Goal: Feedback & Contribution: Leave review/rating

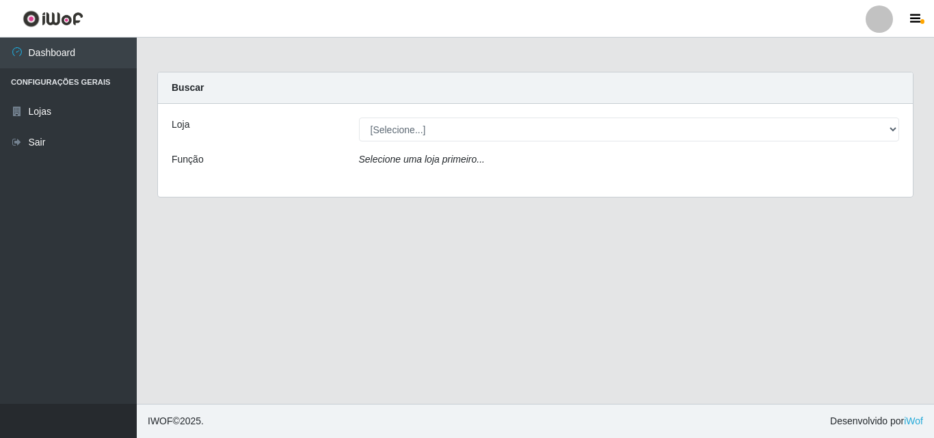
click at [68, 186] on ul "Dashboard Configurações Gerais Lojas Sair" at bounding box center [68, 221] width 137 height 366
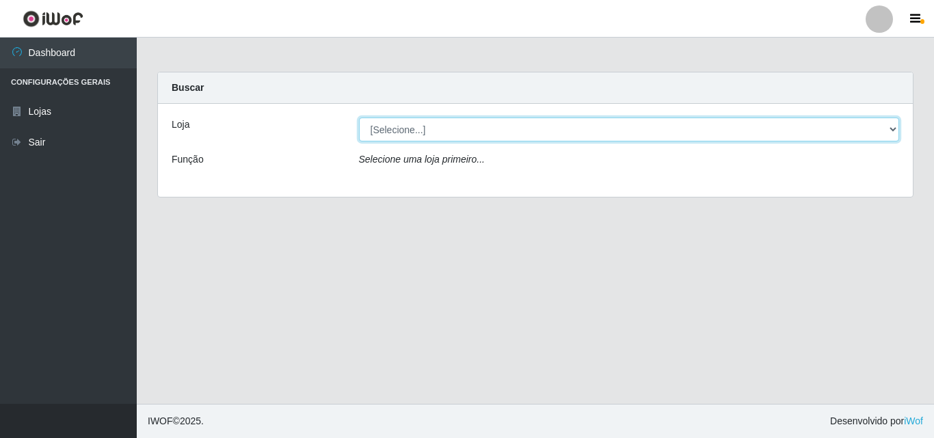
click at [516, 127] on select "[Selecione...] BomQueSó Agreste - Loja 3" at bounding box center [629, 130] width 541 height 24
select select "215"
click at [359, 118] on select "[Selecione...] BomQueSó Agreste - Loja 3" at bounding box center [629, 130] width 541 height 24
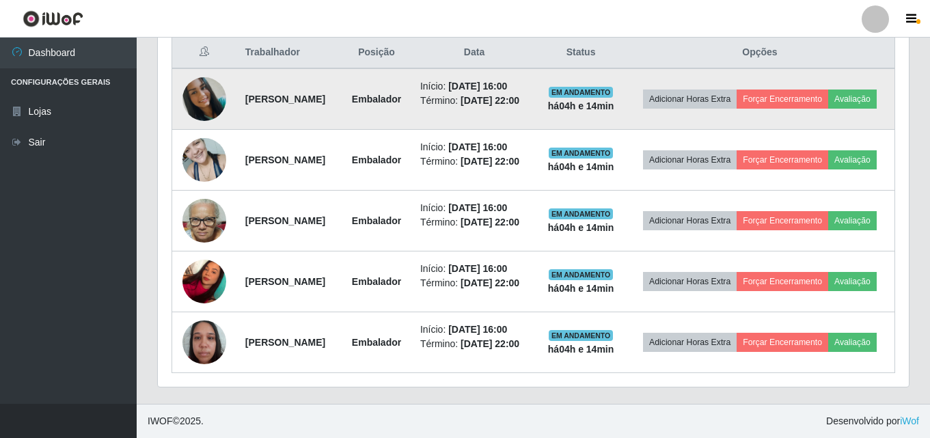
scroll to position [513, 0]
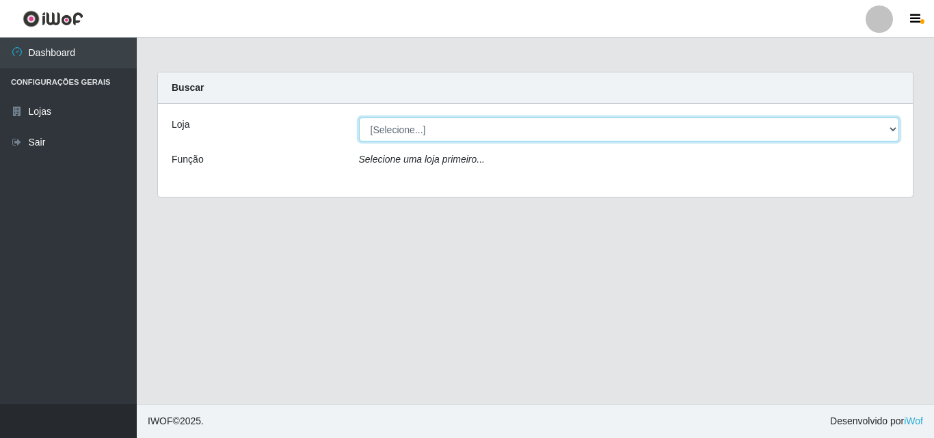
click at [476, 125] on select "[Selecione...] BomQueSó Agreste - Loja 3" at bounding box center [629, 130] width 541 height 24
select select "215"
click at [359, 118] on select "[Selecione...] BomQueSó Agreste - Loja 3" at bounding box center [629, 130] width 541 height 24
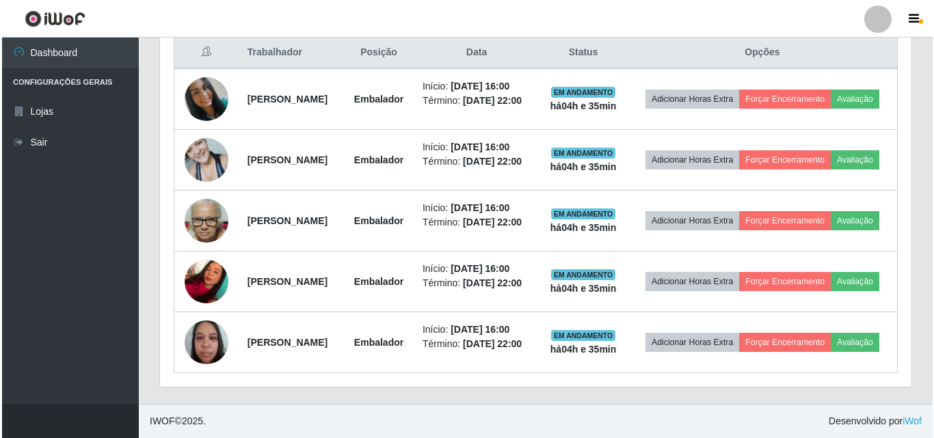
scroll to position [582, 0]
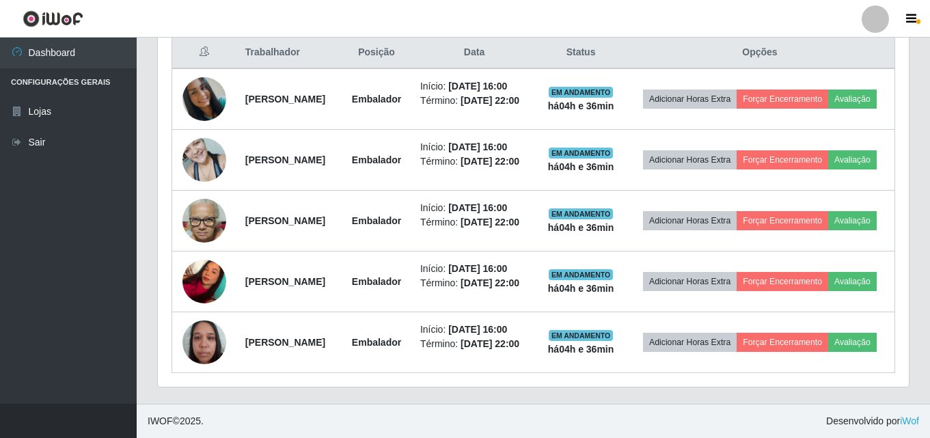
click at [15, 200] on ul "Dashboard Configurações Gerais Lojas Sair" at bounding box center [68, 221] width 137 height 366
click at [69, 353] on ul "Dashboard Configurações Gerais Lojas Sair" at bounding box center [68, 221] width 137 height 366
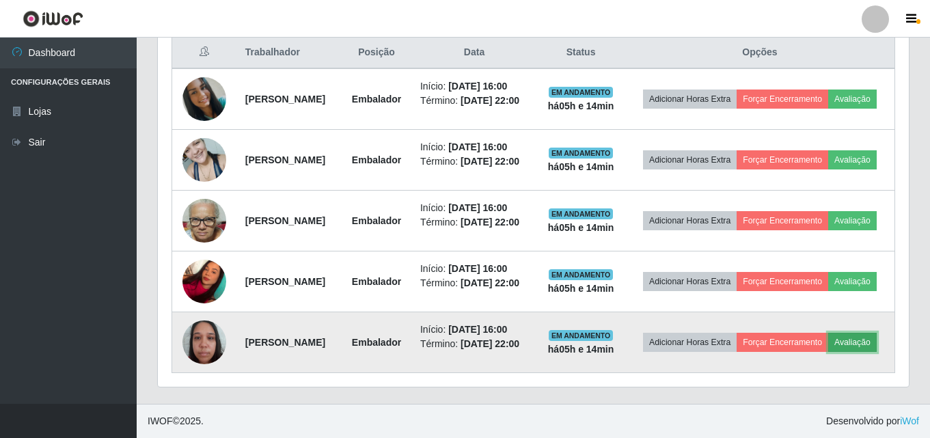
click at [829, 342] on button "Avaliação" at bounding box center [853, 342] width 49 height 19
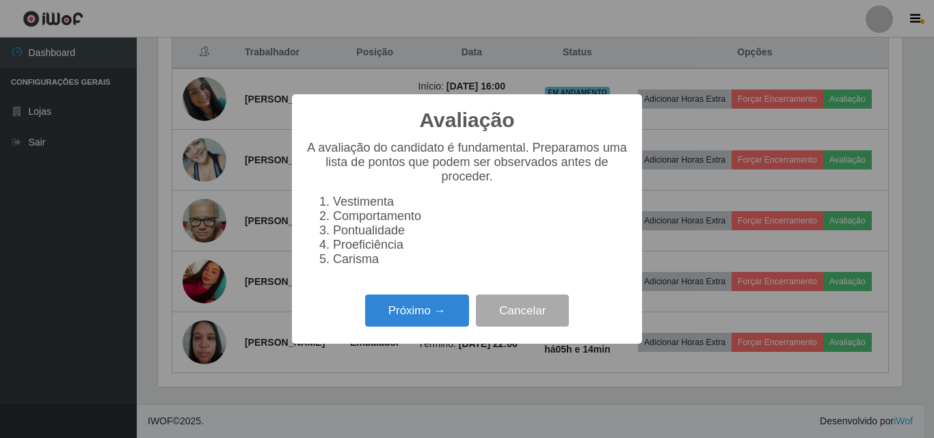
scroll to position [284, 744]
click at [422, 326] on button "Próximo →" at bounding box center [417, 311] width 104 height 32
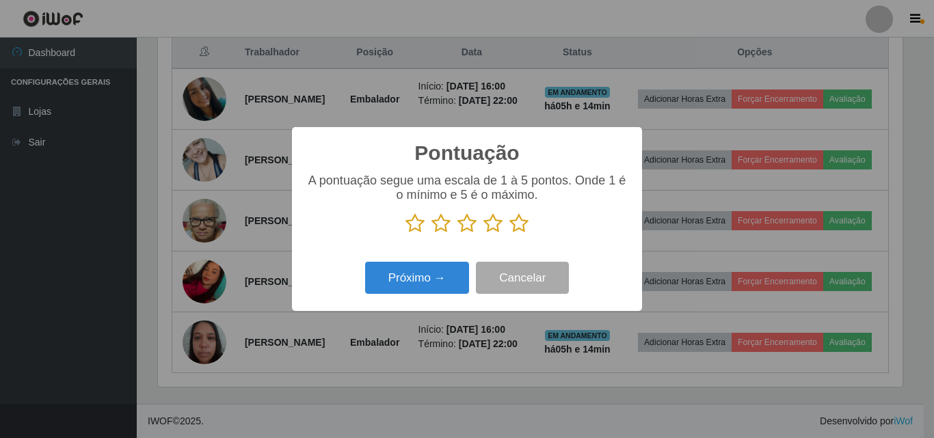
click at [522, 227] on icon at bounding box center [518, 223] width 19 height 21
click at [509, 234] on input "radio" at bounding box center [509, 234] width 0 height 0
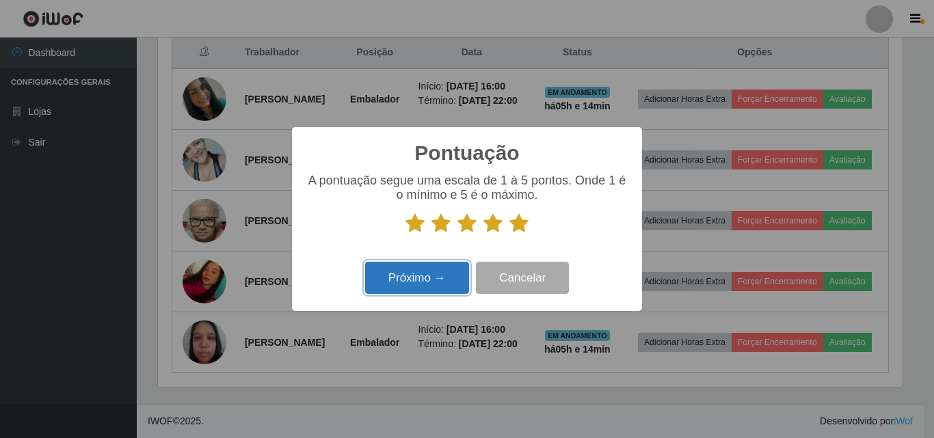
click at [463, 284] on button "Próximo →" at bounding box center [417, 278] width 104 height 32
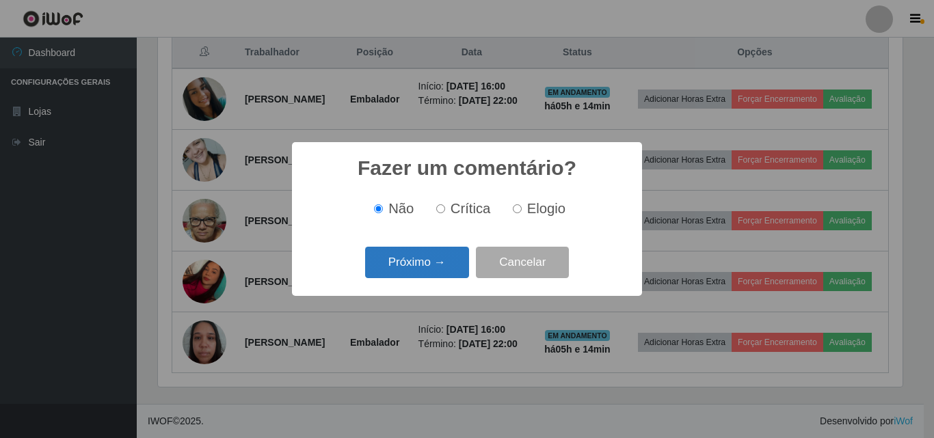
click at [458, 265] on button "Próximo →" at bounding box center [417, 263] width 104 height 32
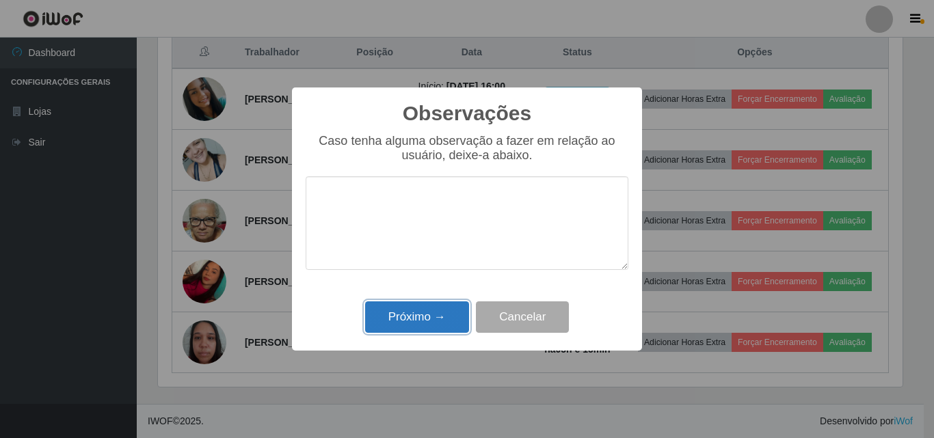
click at [439, 312] on button "Próximo →" at bounding box center [417, 317] width 104 height 32
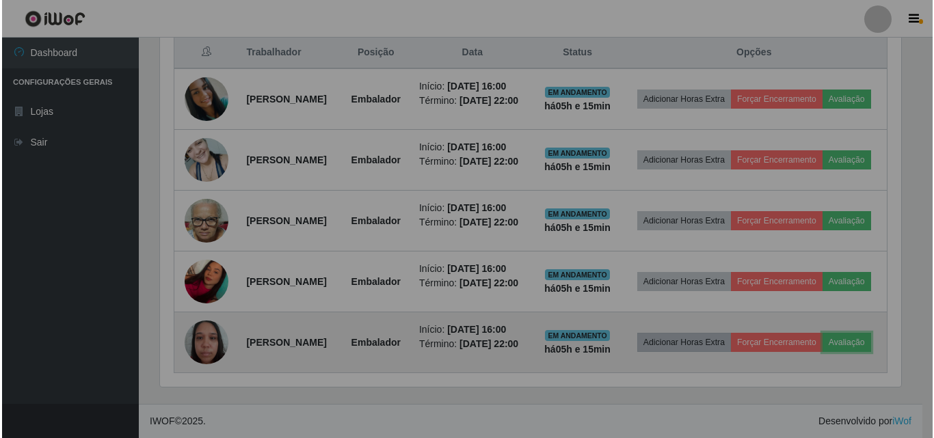
scroll to position [284, 751]
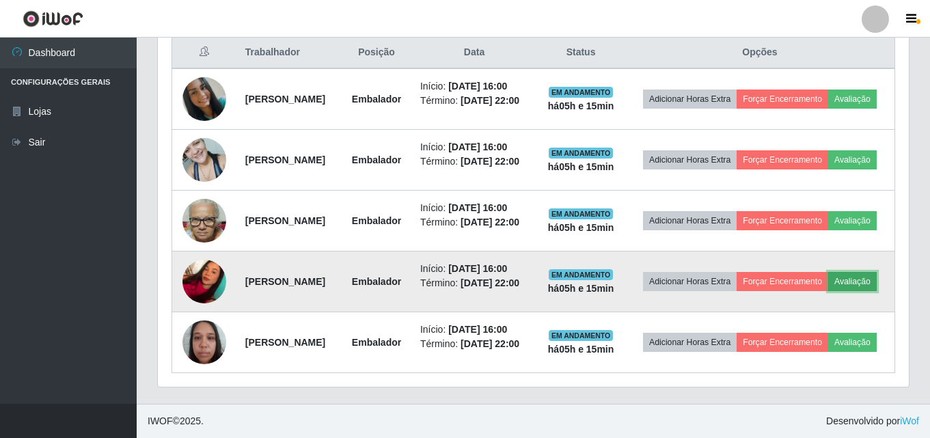
click at [829, 278] on button "Avaliação" at bounding box center [853, 281] width 49 height 19
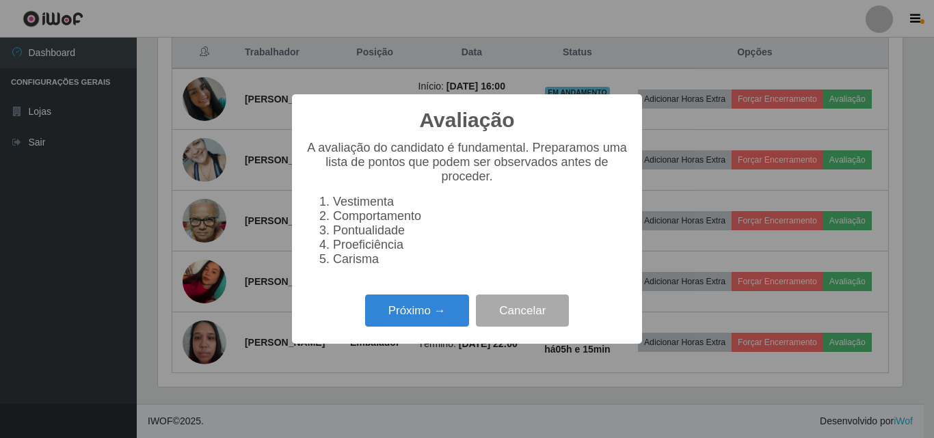
scroll to position [284, 744]
click at [422, 307] on button "Próximo →" at bounding box center [417, 311] width 104 height 32
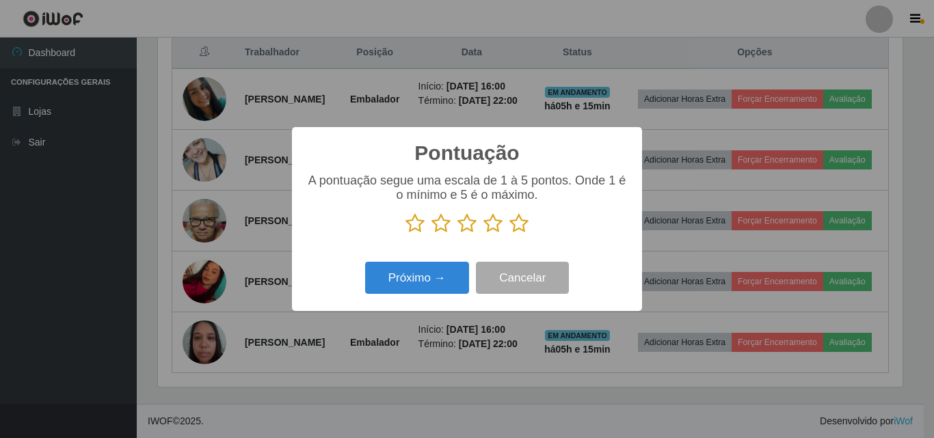
scroll to position [683329, 682868]
click at [516, 234] on icon at bounding box center [518, 223] width 19 height 21
click at [509, 234] on input "radio" at bounding box center [509, 234] width 0 height 0
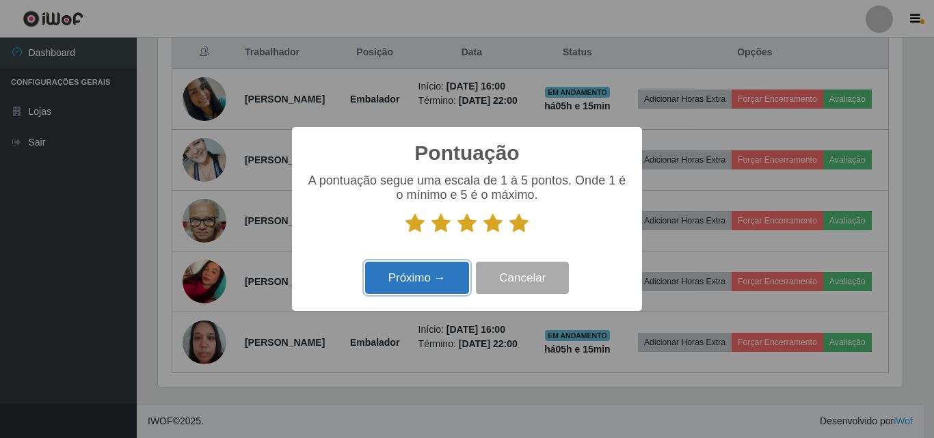
click at [457, 278] on button "Próximo →" at bounding box center [417, 278] width 104 height 32
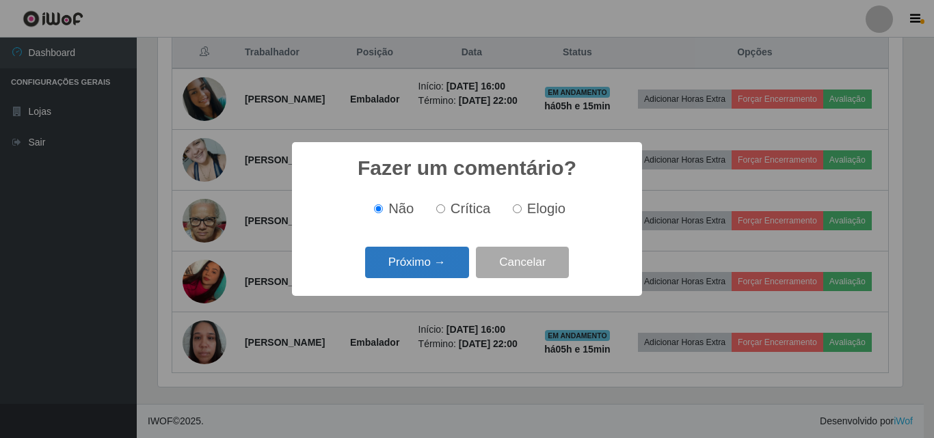
click at [454, 273] on button "Próximo →" at bounding box center [417, 263] width 104 height 32
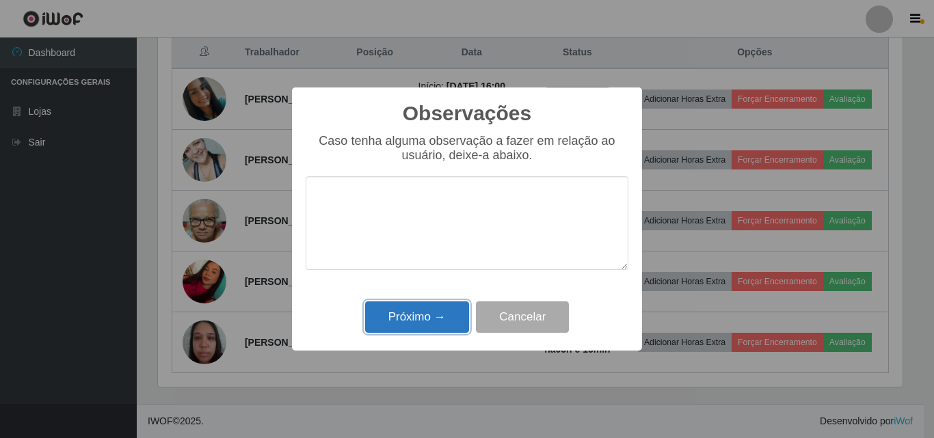
click at [455, 304] on button "Próximo →" at bounding box center [417, 317] width 104 height 32
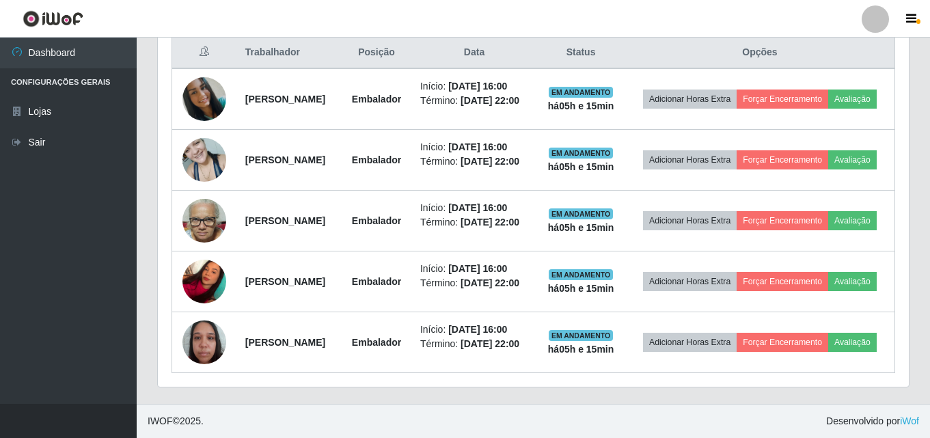
scroll to position [284, 751]
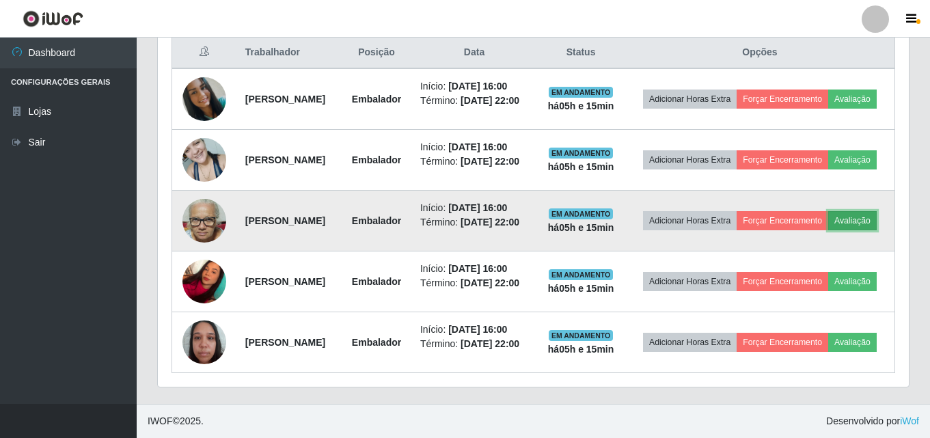
click at [829, 211] on button "Avaliação" at bounding box center [853, 220] width 49 height 19
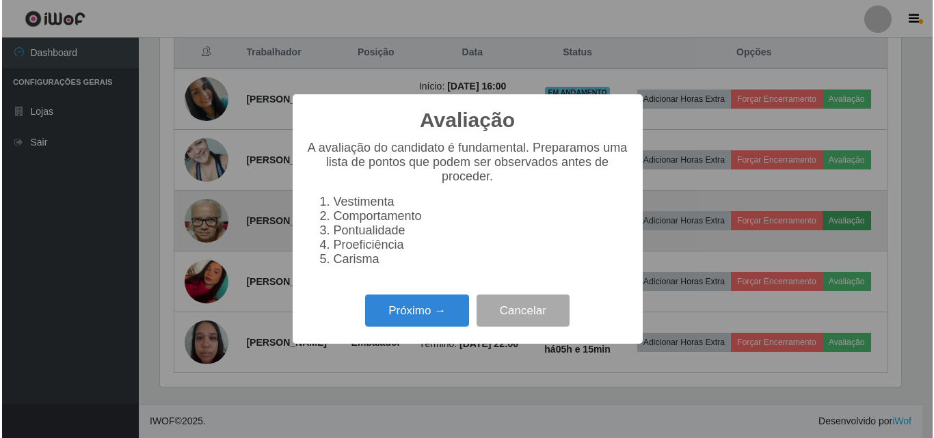
scroll to position [284, 744]
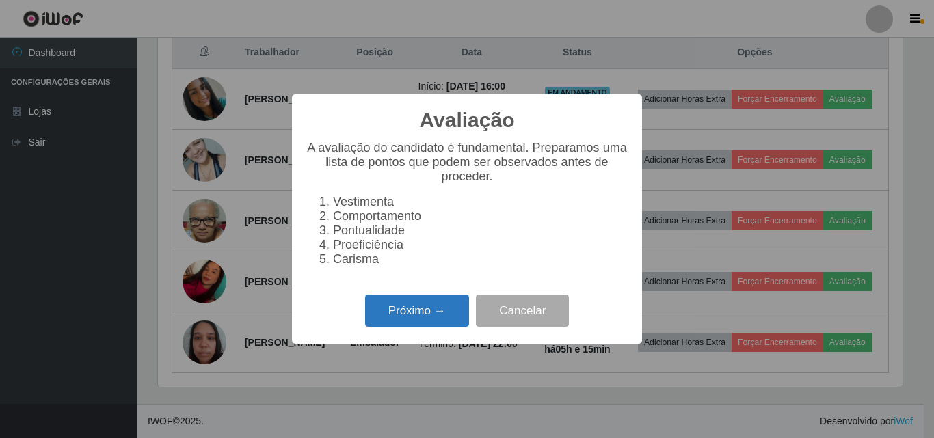
click at [459, 307] on button "Próximo →" at bounding box center [417, 311] width 104 height 32
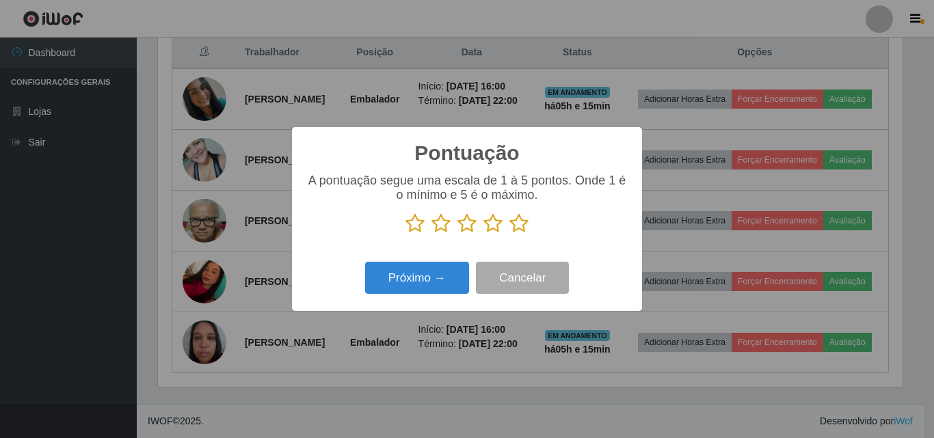
scroll to position [683329, 682868]
click at [518, 226] on icon at bounding box center [518, 223] width 19 height 21
click at [509, 234] on input "radio" at bounding box center [509, 234] width 0 height 0
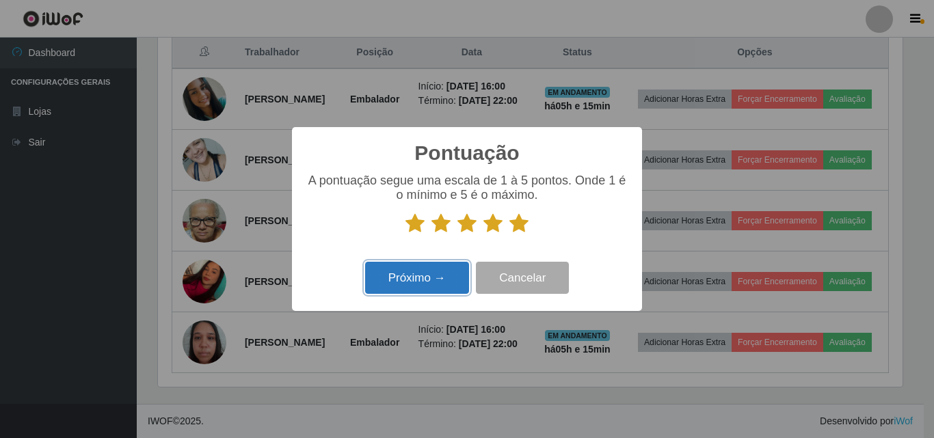
click at [407, 280] on button "Próximo →" at bounding box center [417, 278] width 104 height 32
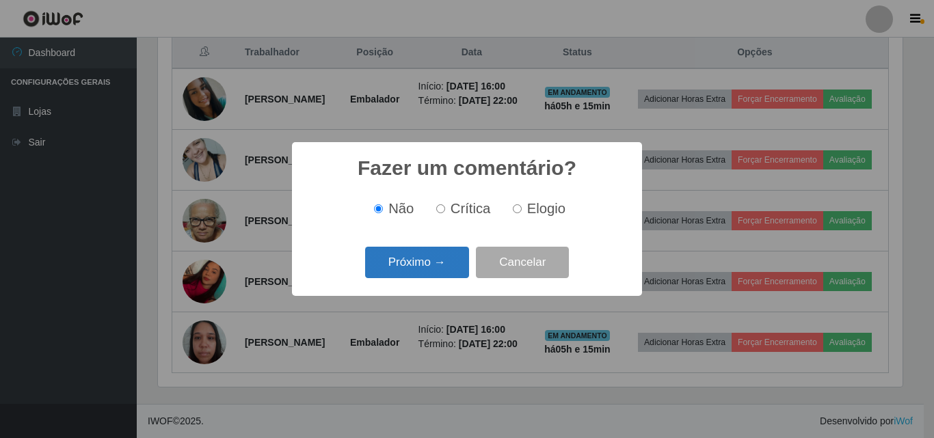
click at [427, 275] on button "Próximo →" at bounding box center [417, 263] width 104 height 32
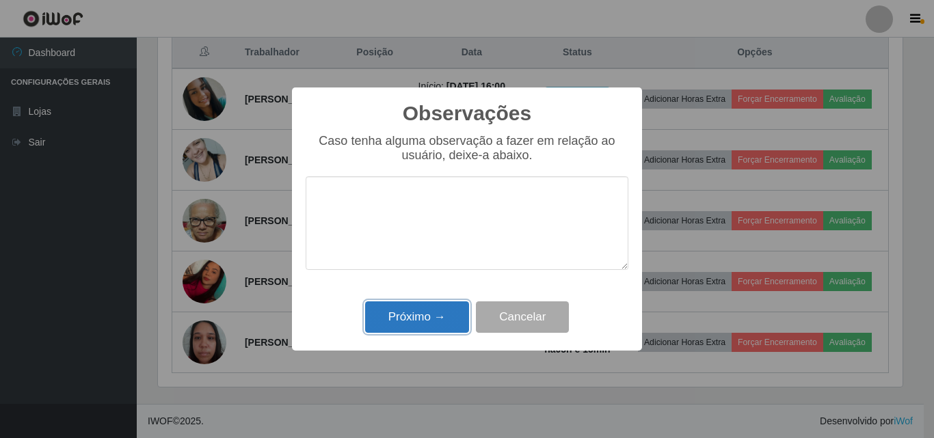
click at [448, 312] on button "Próximo →" at bounding box center [417, 317] width 104 height 32
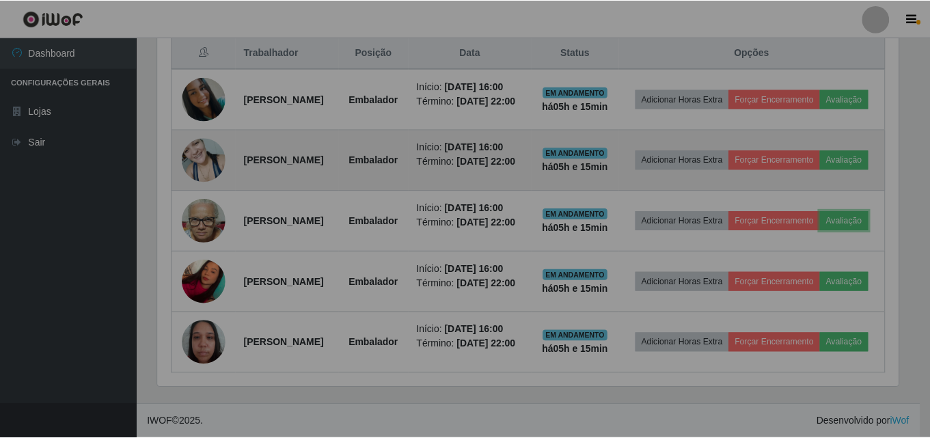
scroll to position [284, 751]
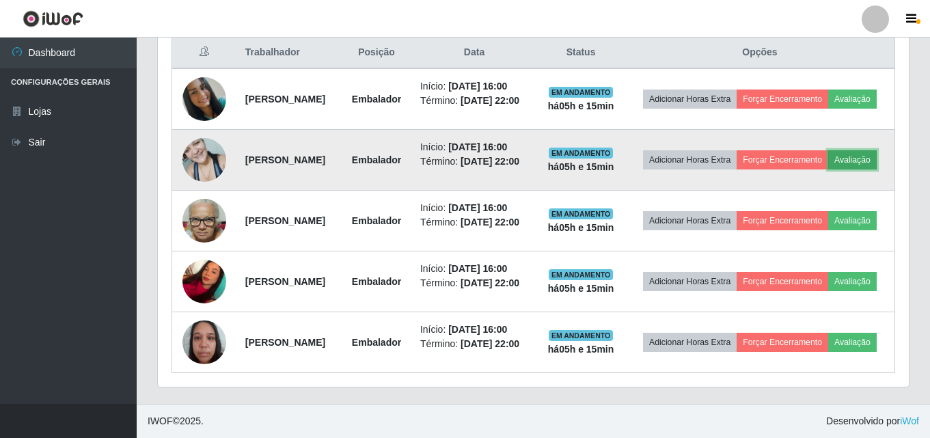
click at [829, 150] on button "Avaliação" at bounding box center [853, 159] width 49 height 19
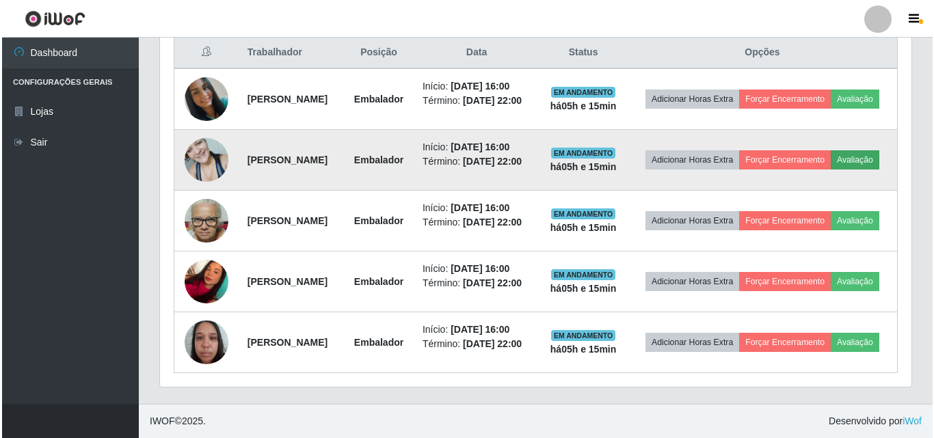
scroll to position [284, 744]
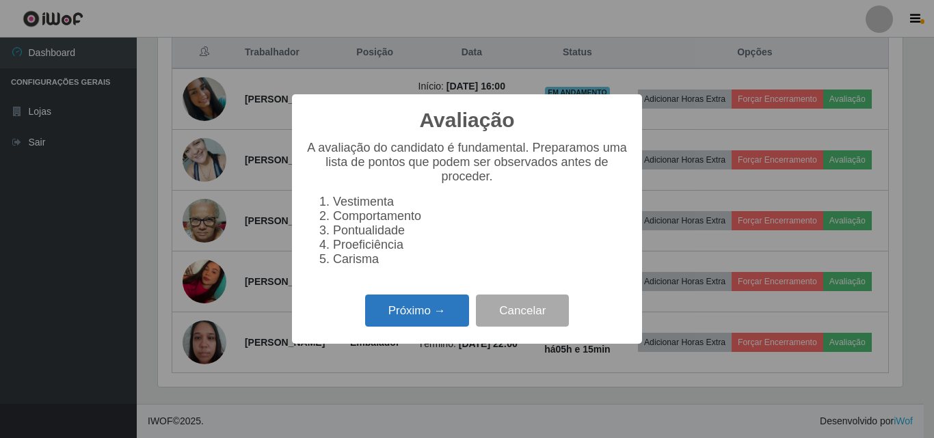
click at [466, 318] on button "Próximo →" at bounding box center [417, 311] width 104 height 32
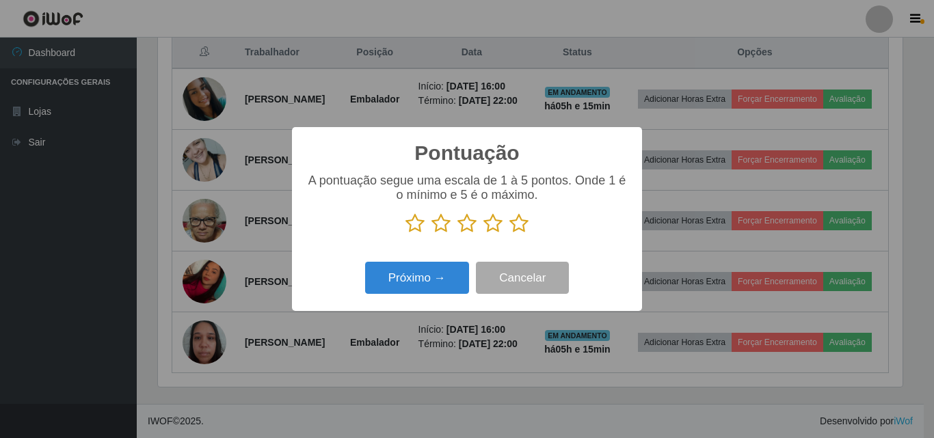
scroll to position [683329, 682868]
click at [521, 221] on icon at bounding box center [518, 223] width 19 height 21
click at [509, 234] on input "radio" at bounding box center [509, 234] width 0 height 0
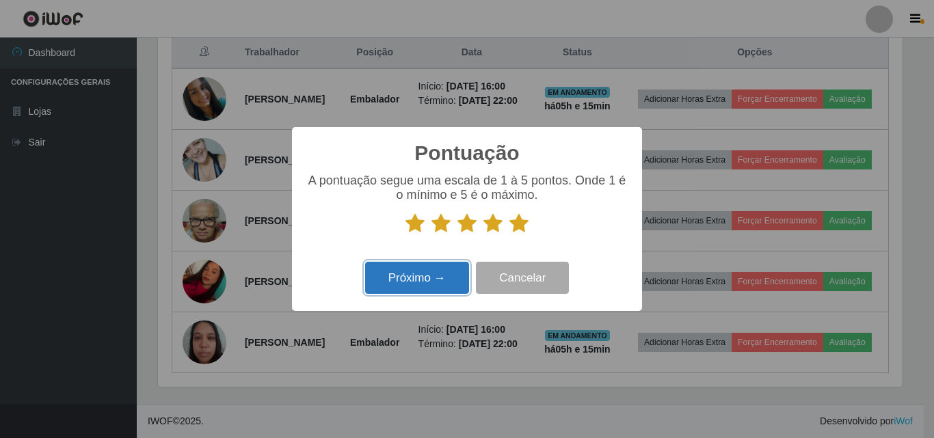
click at [420, 279] on button "Próximo →" at bounding box center [417, 278] width 104 height 32
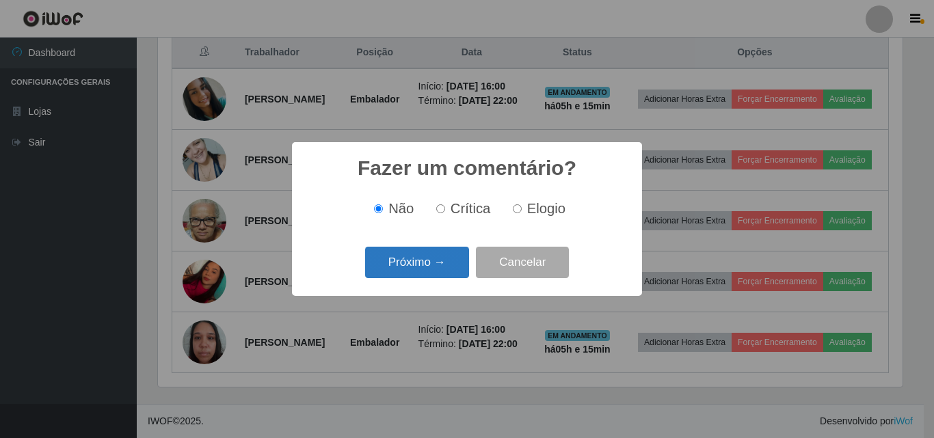
click at [422, 275] on button "Próximo →" at bounding box center [417, 263] width 104 height 32
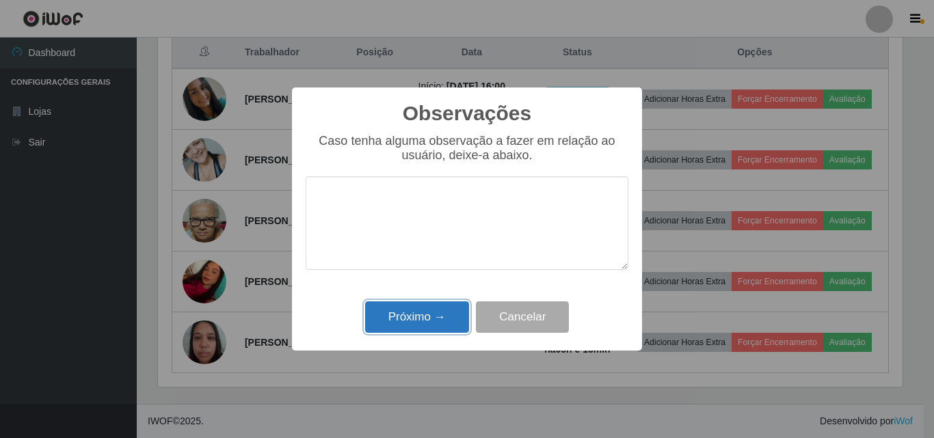
click at [434, 305] on button "Próximo →" at bounding box center [417, 317] width 104 height 32
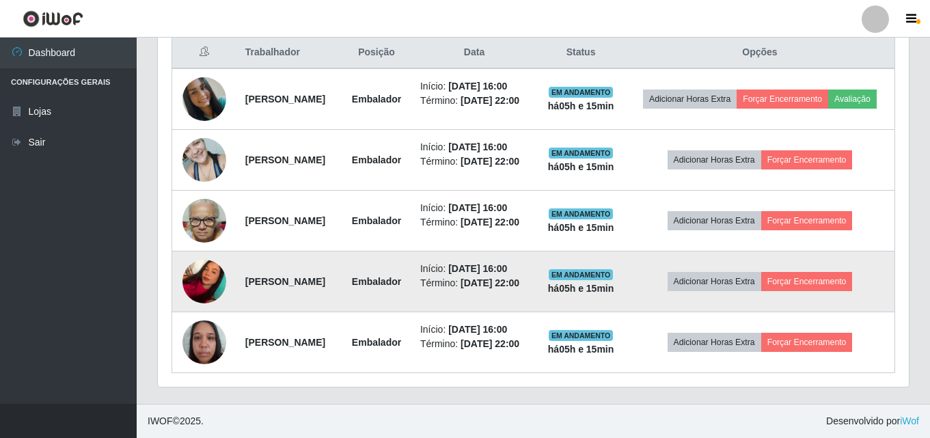
scroll to position [513, 0]
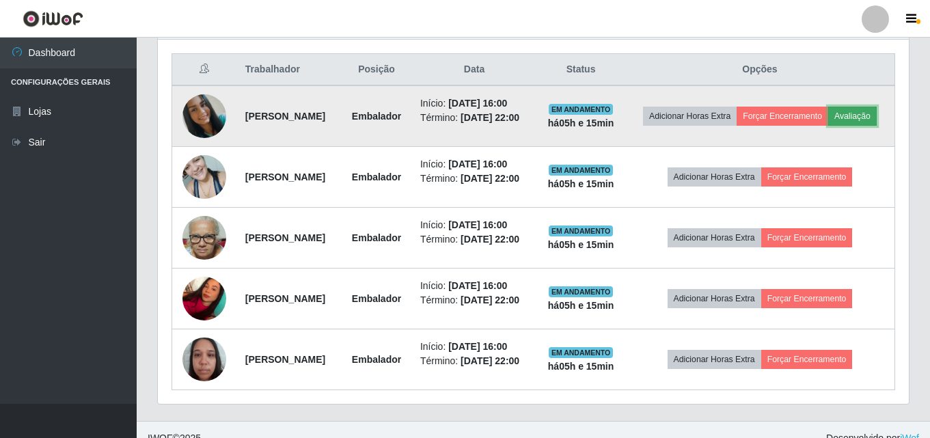
click at [829, 126] on button "Avaliação" at bounding box center [853, 116] width 49 height 19
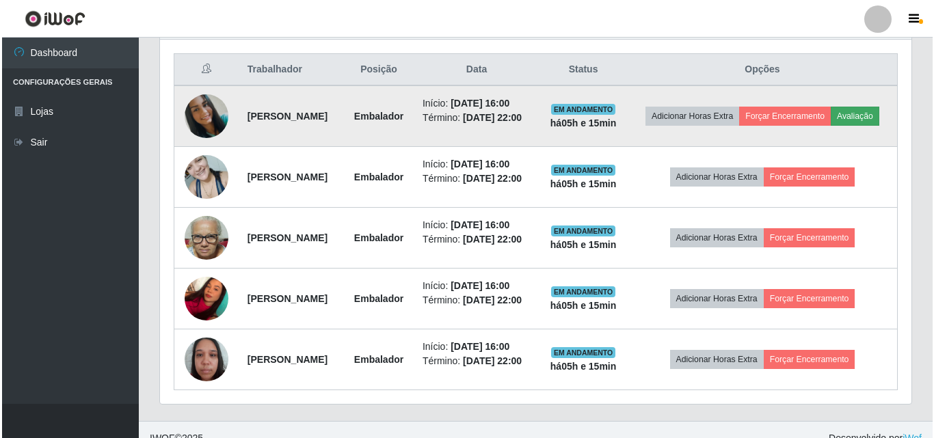
scroll to position [284, 744]
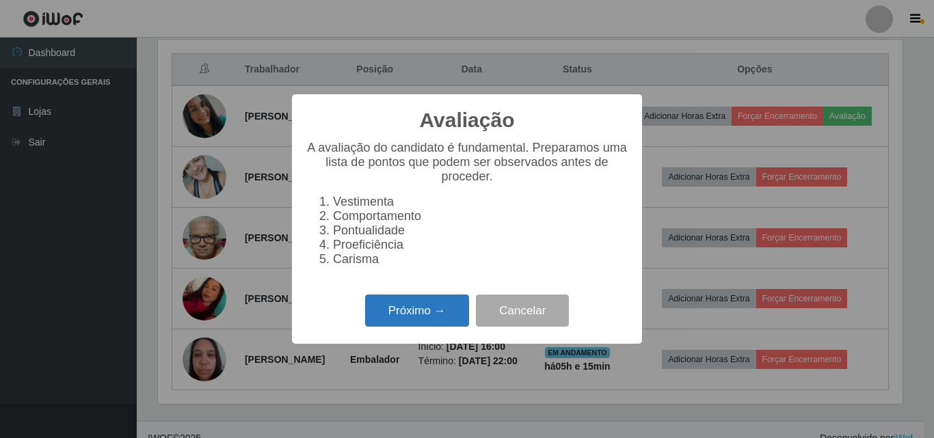
click at [464, 314] on button "Próximo →" at bounding box center [417, 311] width 104 height 32
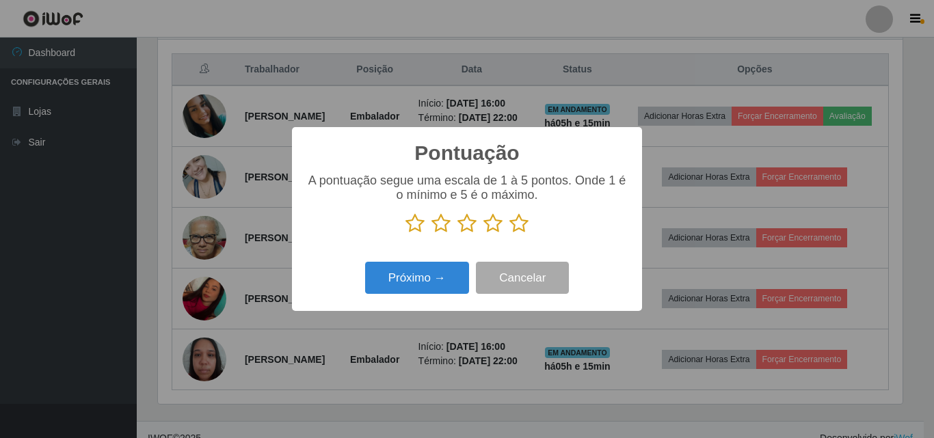
scroll to position [0, 0]
click at [509, 229] on icon at bounding box center [518, 223] width 19 height 21
click at [509, 234] on input "radio" at bounding box center [509, 234] width 0 height 0
click at [521, 228] on icon at bounding box center [518, 223] width 19 height 21
click at [509, 234] on input "radio" at bounding box center [509, 234] width 0 height 0
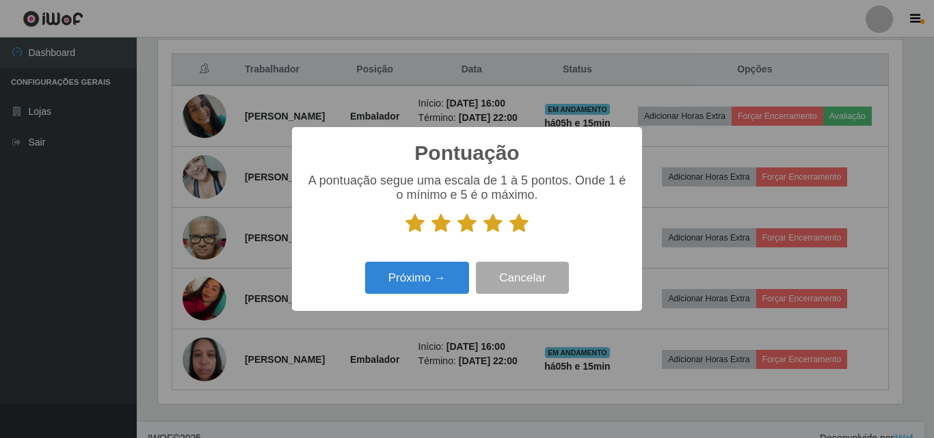
click at [472, 269] on div "Próximo → Cancelar" at bounding box center [467, 277] width 323 height 39
click at [456, 273] on button "Próximo →" at bounding box center [417, 278] width 104 height 32
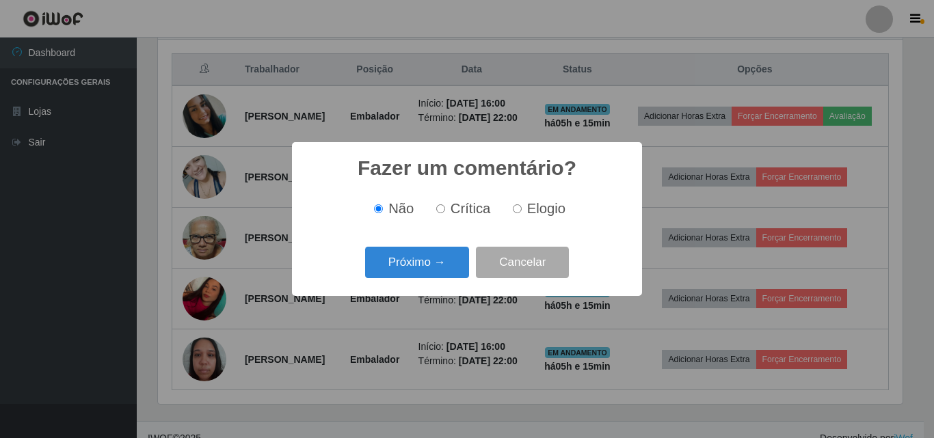
click at [460, 273] on button "Próximo →" at bounding box center [417, 263] width 104 height 32
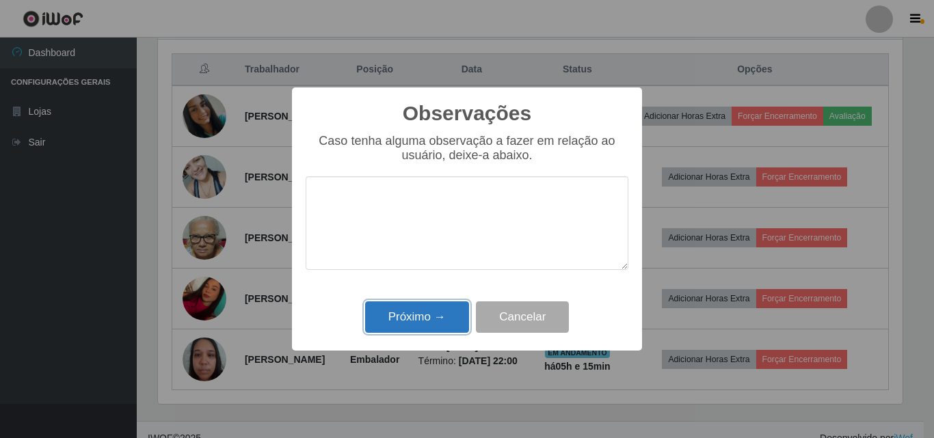
click at [455, 310] on button "Próximo →" at bounding box center [417, 317] width 104 height 32
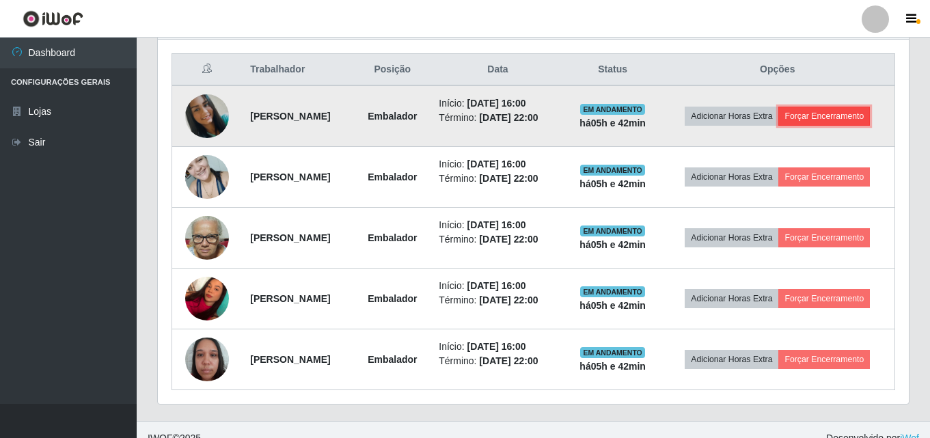
click at [859, 120] on button "Forçar Encerramento" at bounding box center [825, 116] width 92 height 19
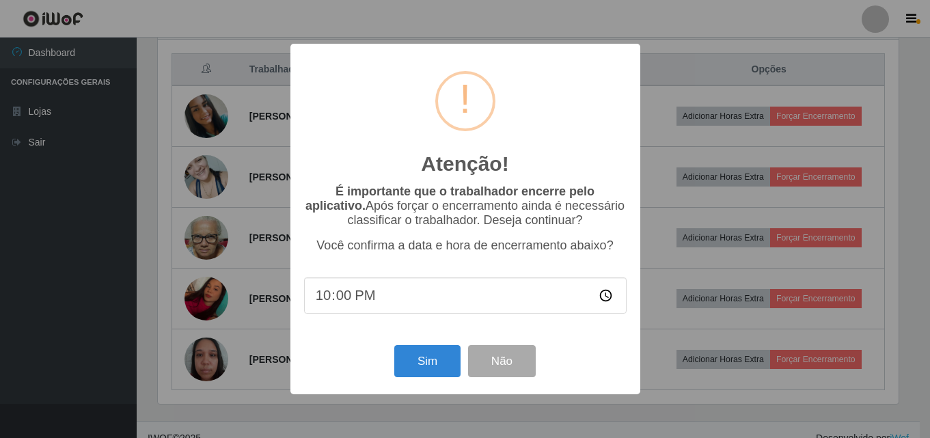
scroll to position [284, 744]
click at [424, 351] on button "Sim" at bounding box center [429, 361] width 66 height 32
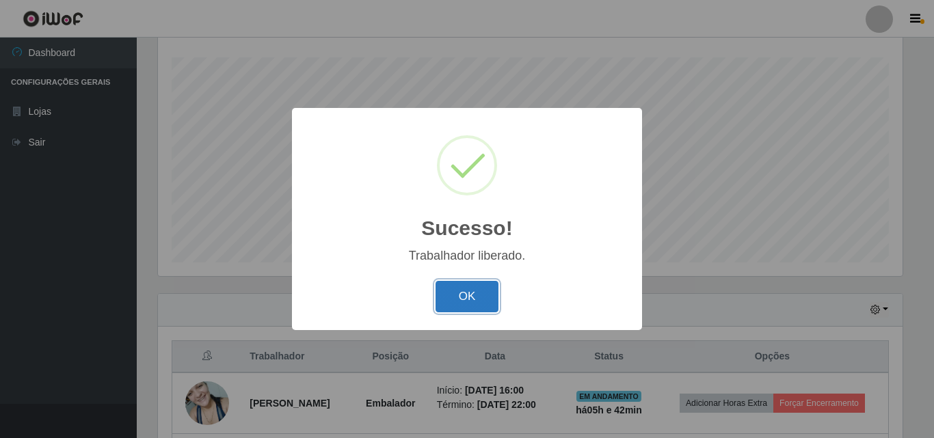
click at [475, 304] on button "OK" at bounding box center [467, 297] width 64 height 32
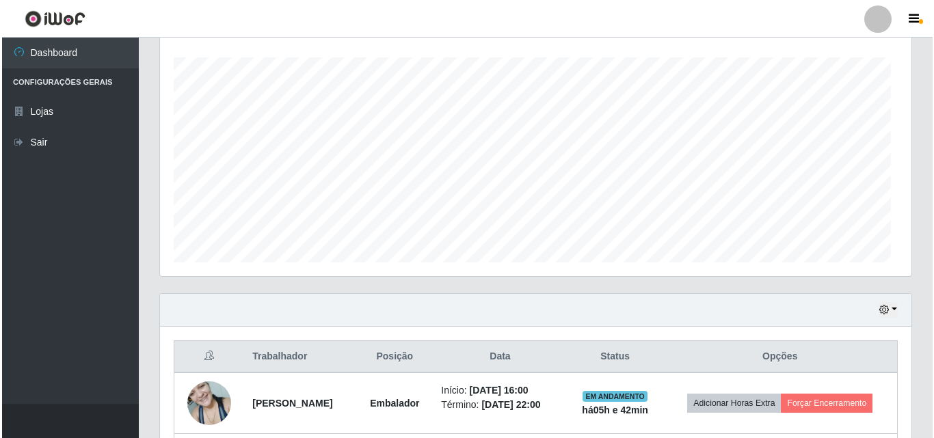
scroll to position [284, 751]
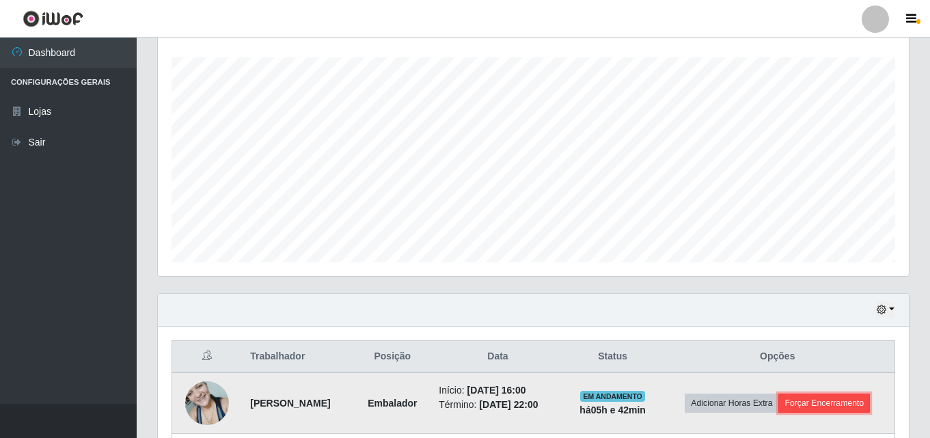
click at [827, 407] on button "Forçar Encerramento" at bounding box center [825, 403] width 92 height 19
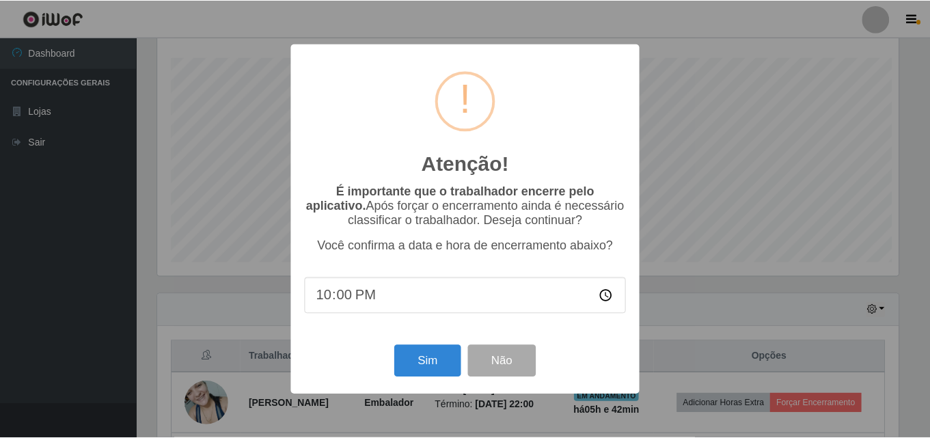
scroll to position [284, 744]
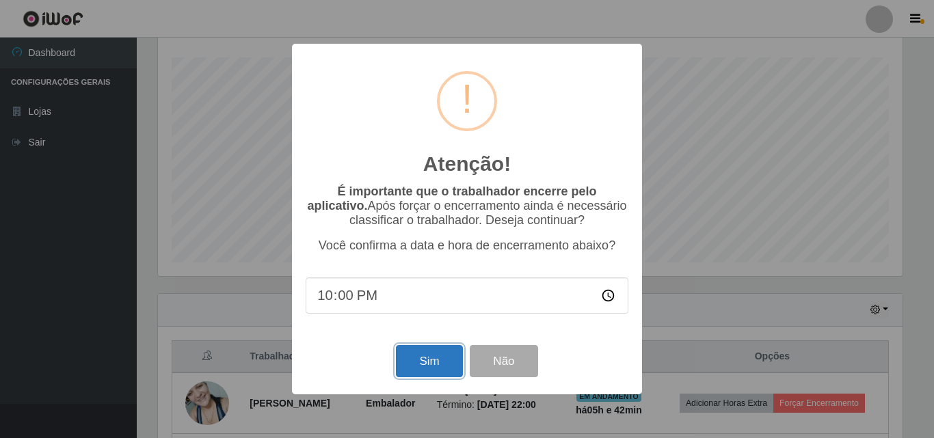
click at [431, 359] on button "Sim" at bounding box center [429, 361] width 66 height 32
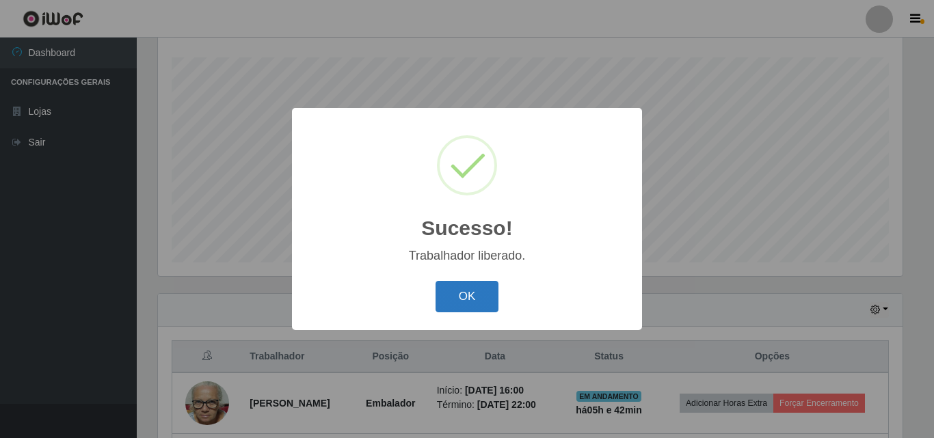
click at [481, 304] on button "OK" at bounding box center [467, 297] width 64 height 32
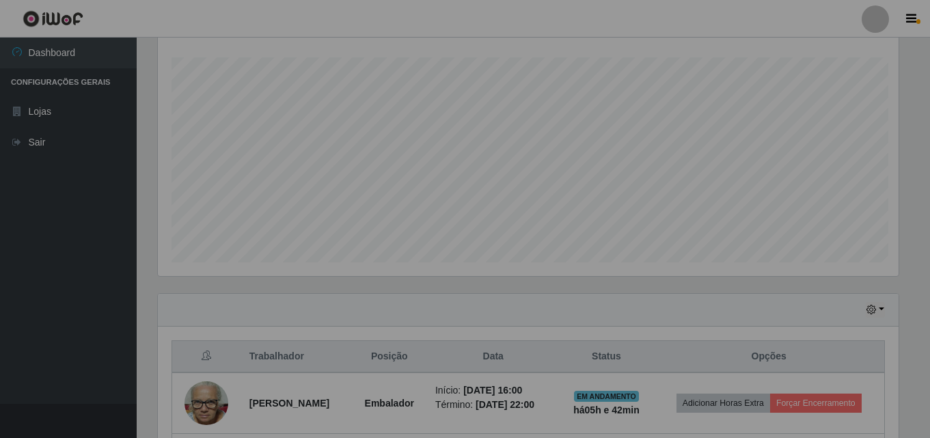
scroll to position [284, 751]
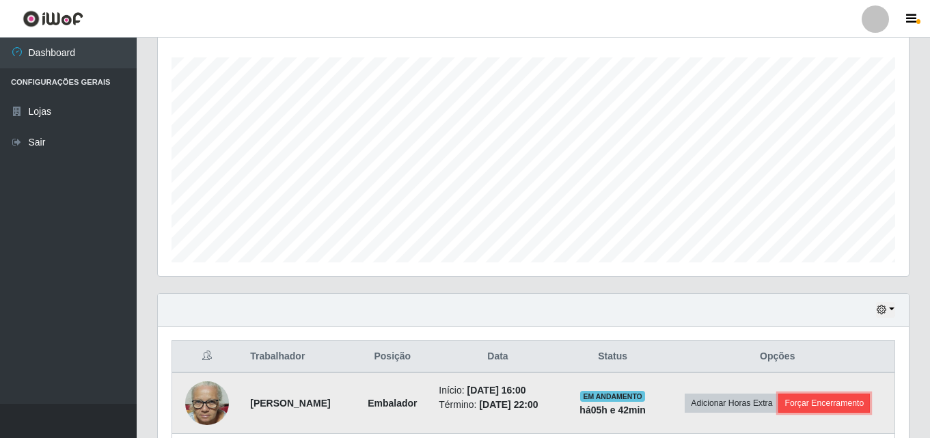
click at [870, 407] on button "Forçar Encerramento" at bounding box center [825, 403] width 92 height 19
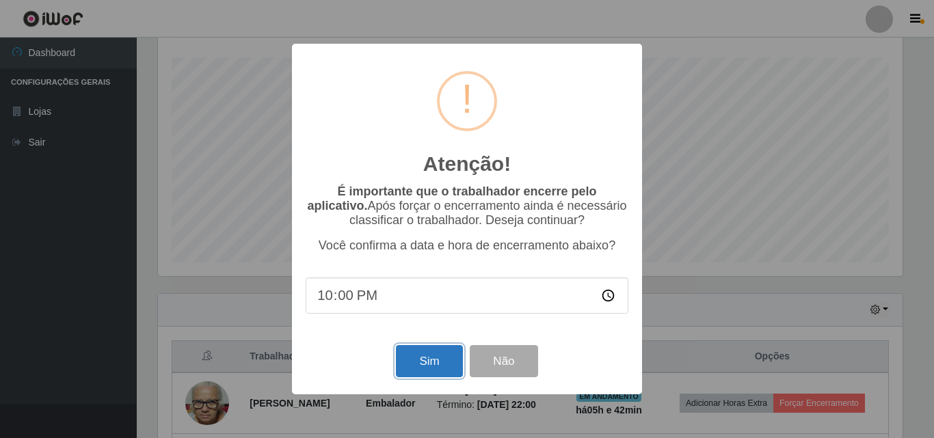
click at [459, 351] on button "Sim" at bounding box center [429, 361] width 66 height 32
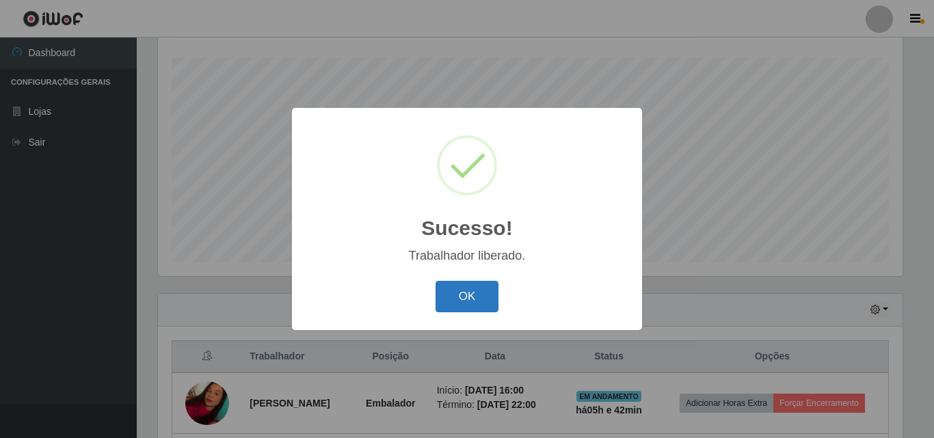
click at [466, 298] on button "OK" at bounding box center [467, 297] width 64 height 32
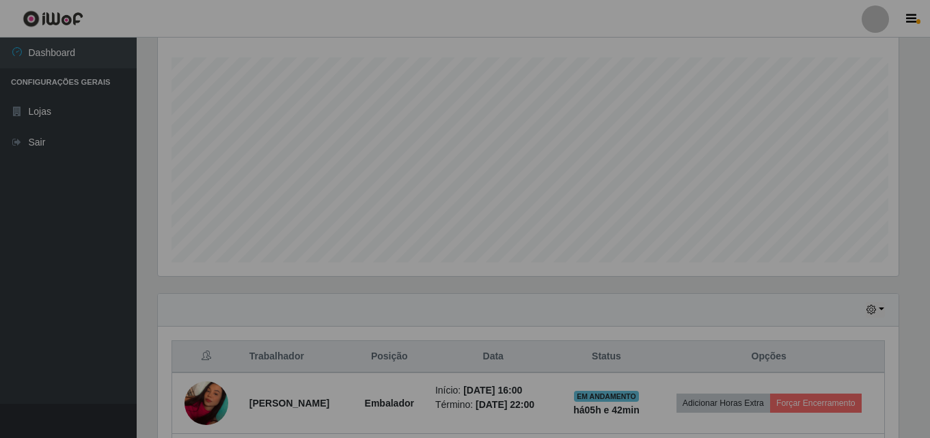
scroll to position [284, 751]
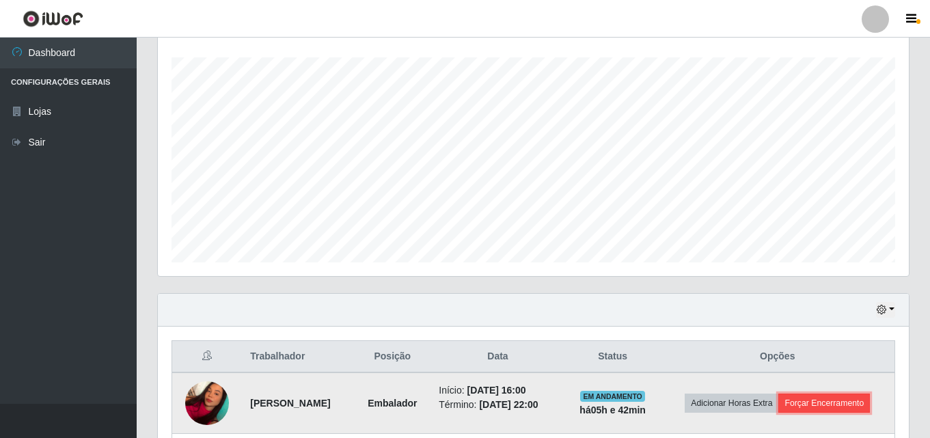
click at [809, 407] on button "Forçar Encerramento" at bounding box center [825, 403] width 92 height 19
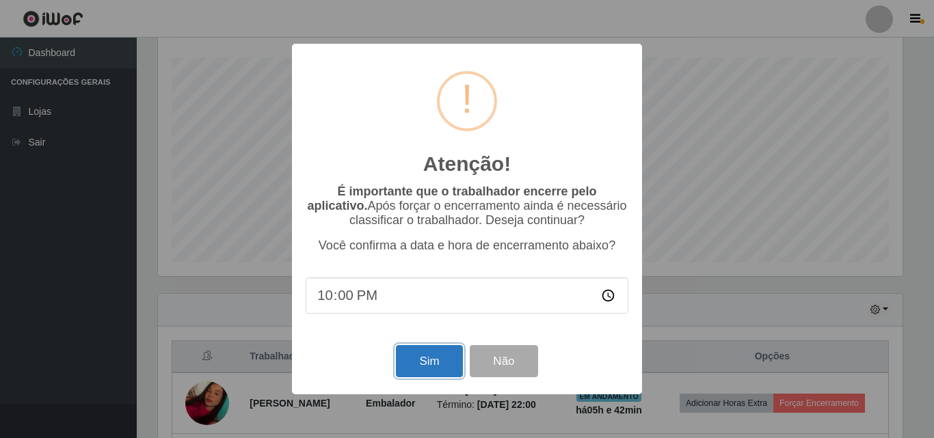
click at [440, 358] on button "Sim" at bounding box center [429, 361] width 66 height 32
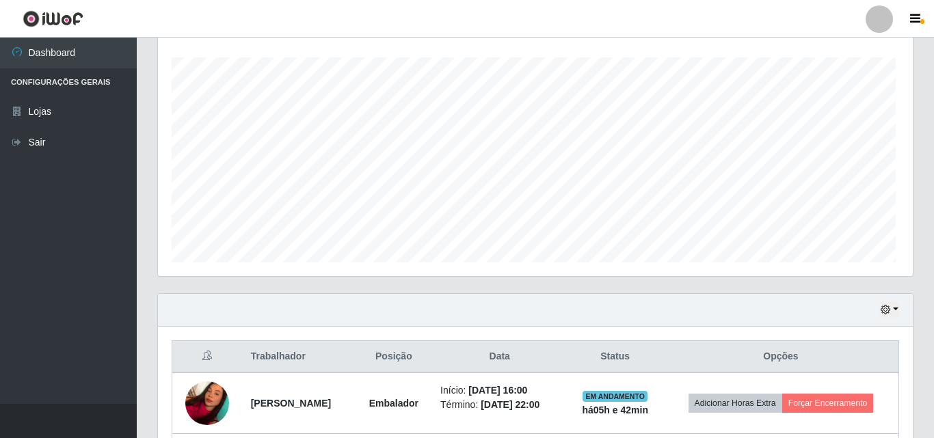
scroll to position [683329, 682868]
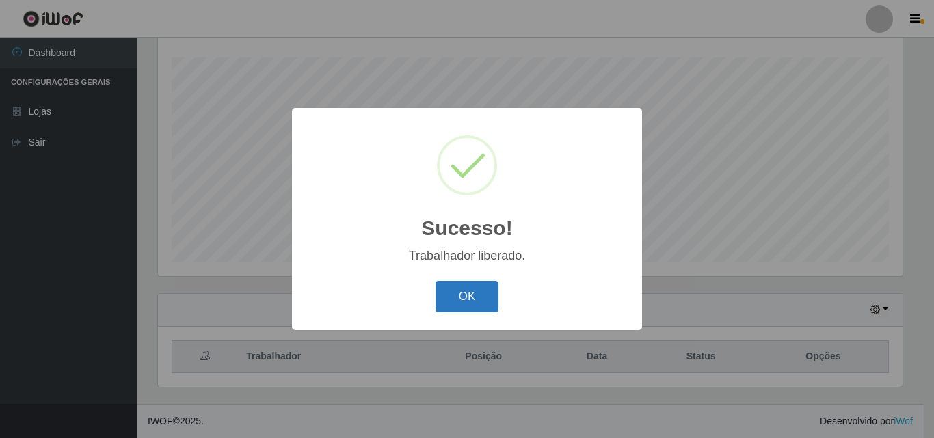
click at [487, 283] on button "OK" at bounding box center [467, 297] width 64 height 32
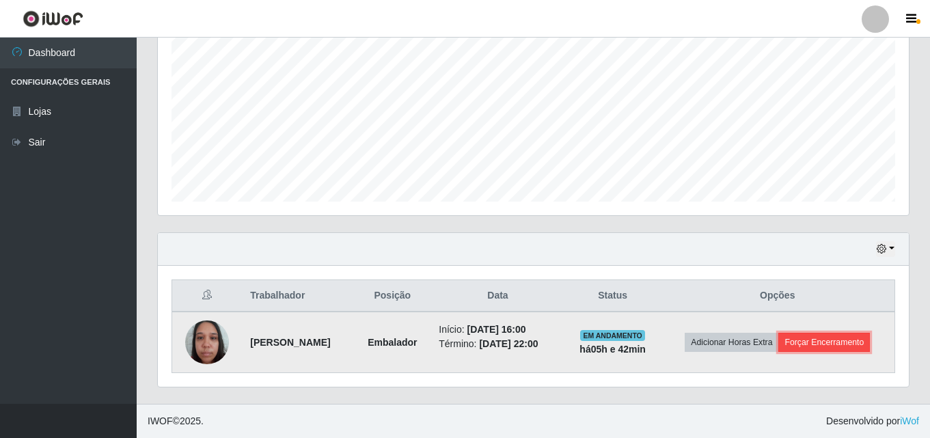
click at [823, 340] on button "Forçar Encerramento" at bounding box center [825, 342] width 92 height 19
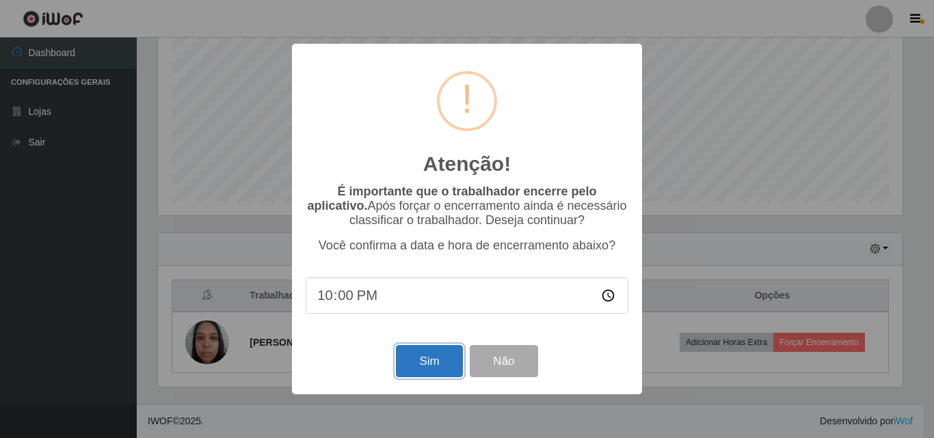
click at [436, 363] on button "Sim" at bounding box center [429, 361] width 66 height 32
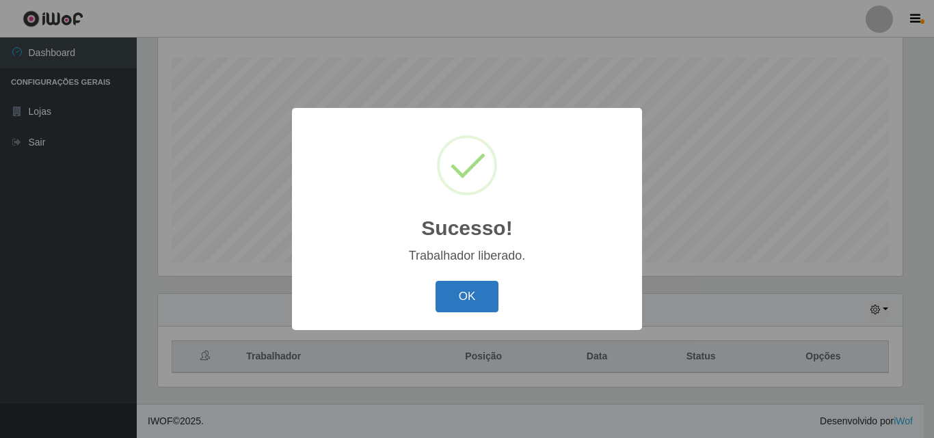
click at [451, 288] on button "OK" at bounding box center [467, 297] width 64 height 32
